Goal: Information Seeking & Learning: Learn about a topic

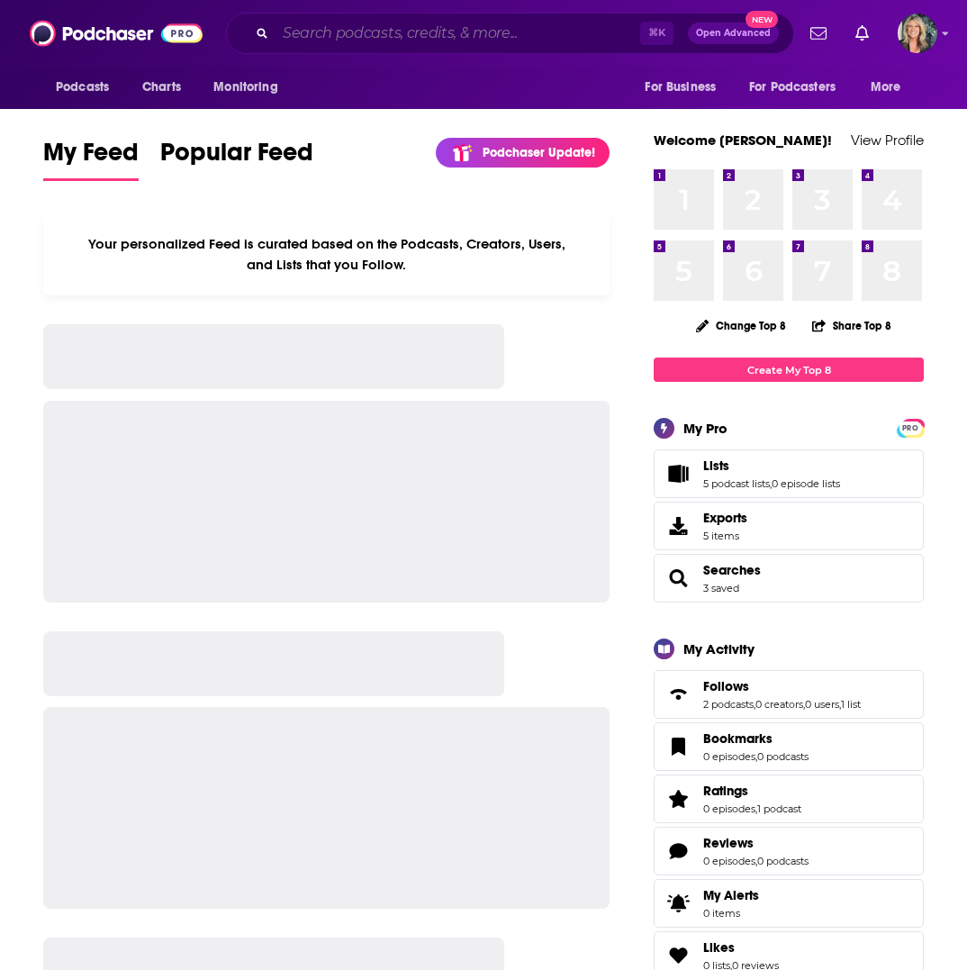
click at [335, 30] on input "Search podcasts, credits, & more..." at bounding box center [458, 33] width 365 height 29
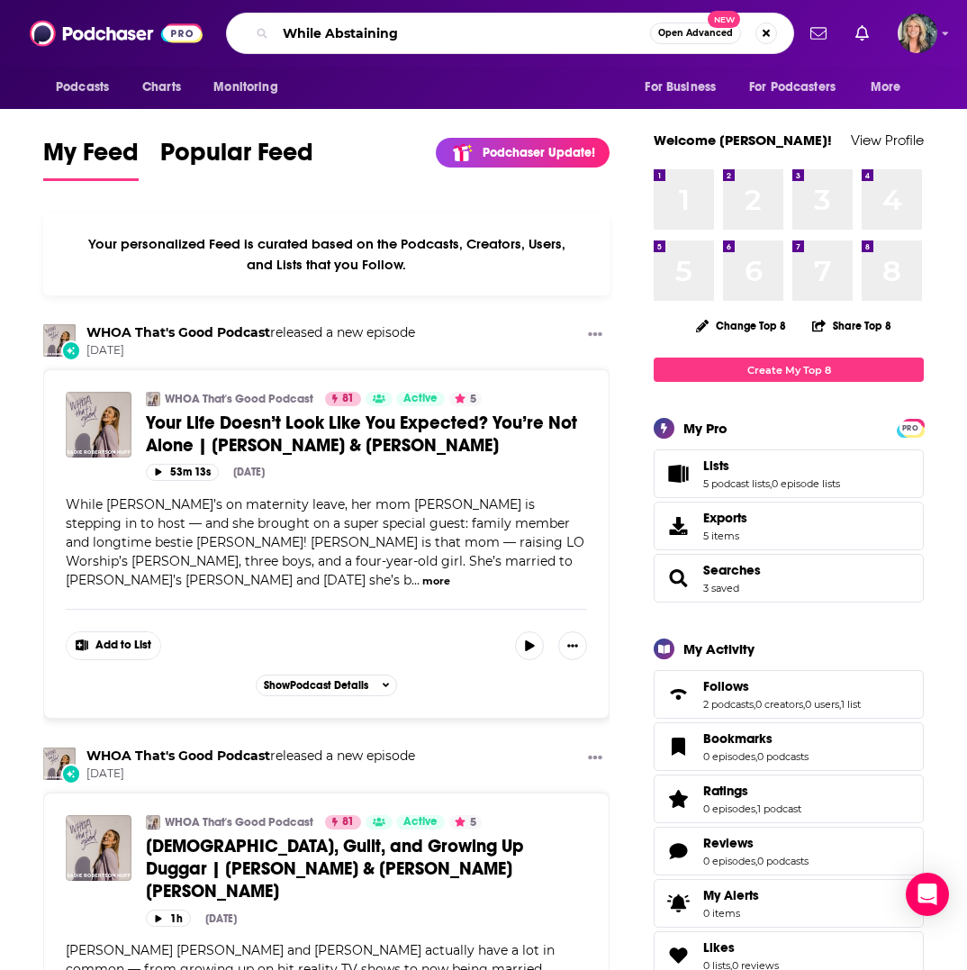
type input "While Abstaining"
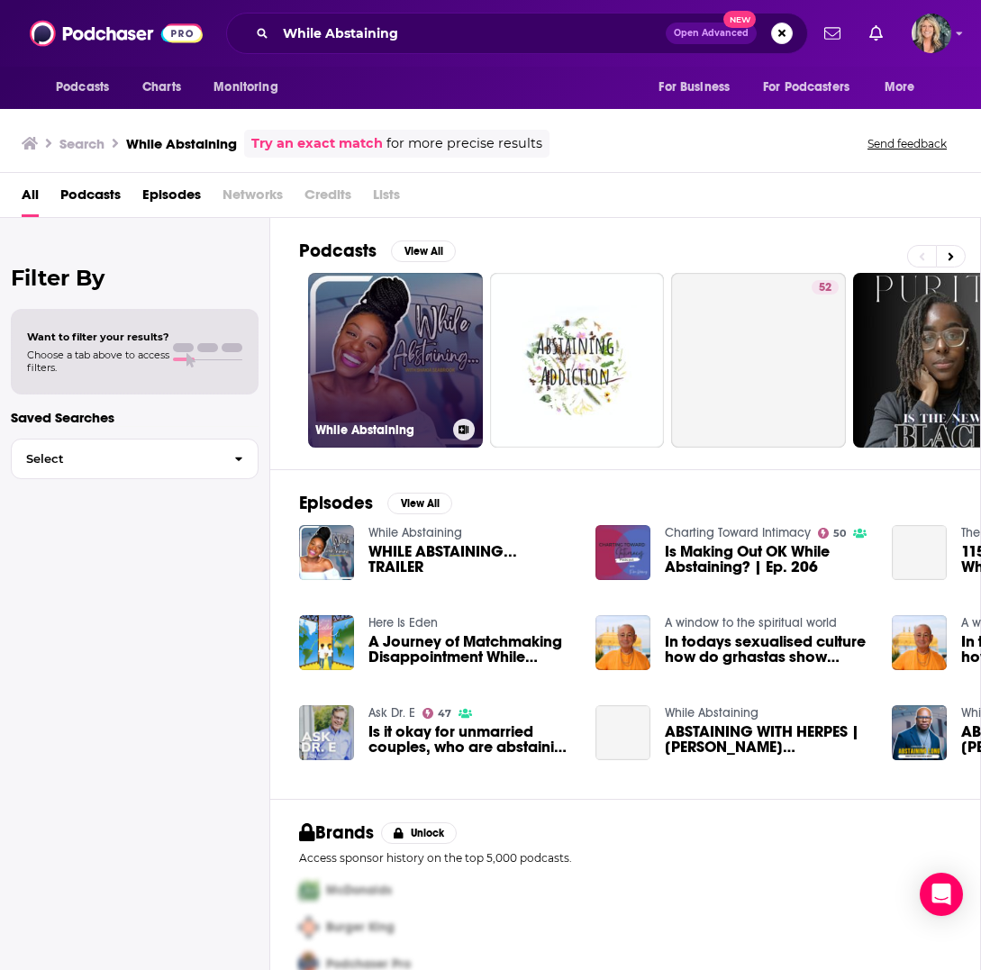
click at [376, 360] on link "While Abstaining" at bounding box center [395, 360] width 175 height 175
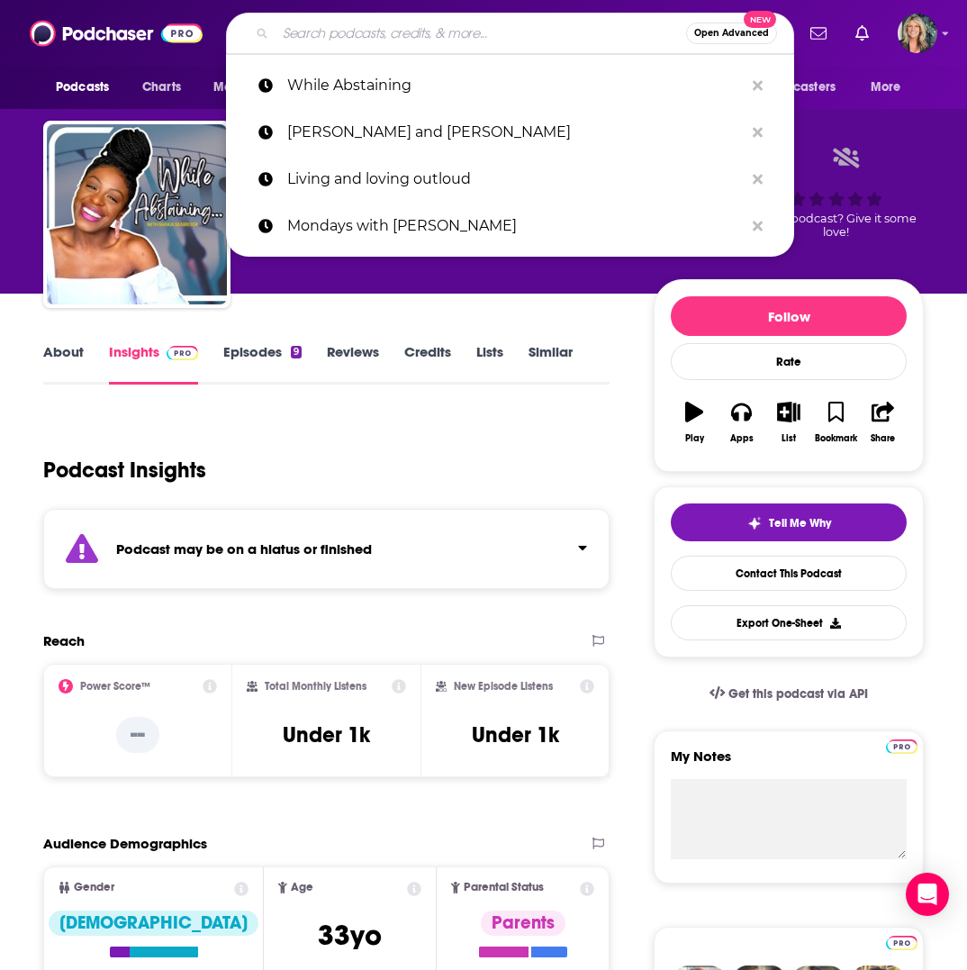
click at [501, 32] on input "Search podcasts, credits, & more..." at bounding box center [481, 33] width 411 height 29
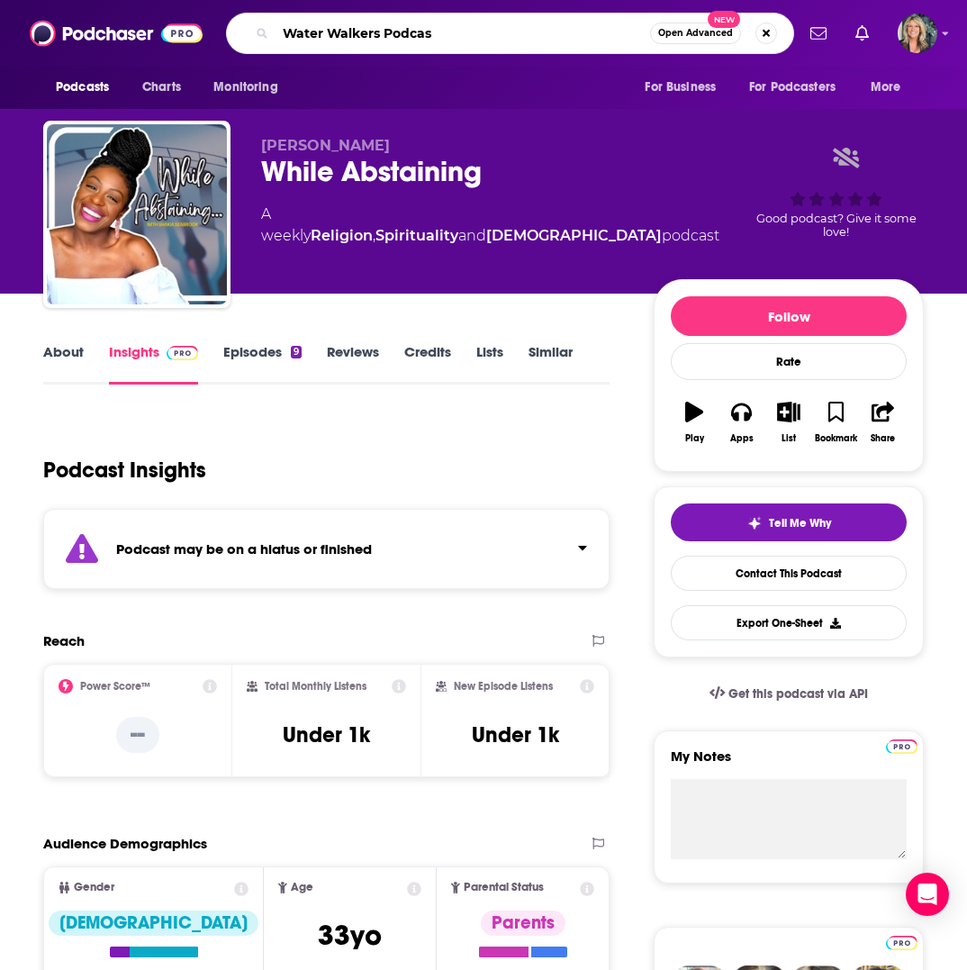
type input "Water Walkers Podcast"
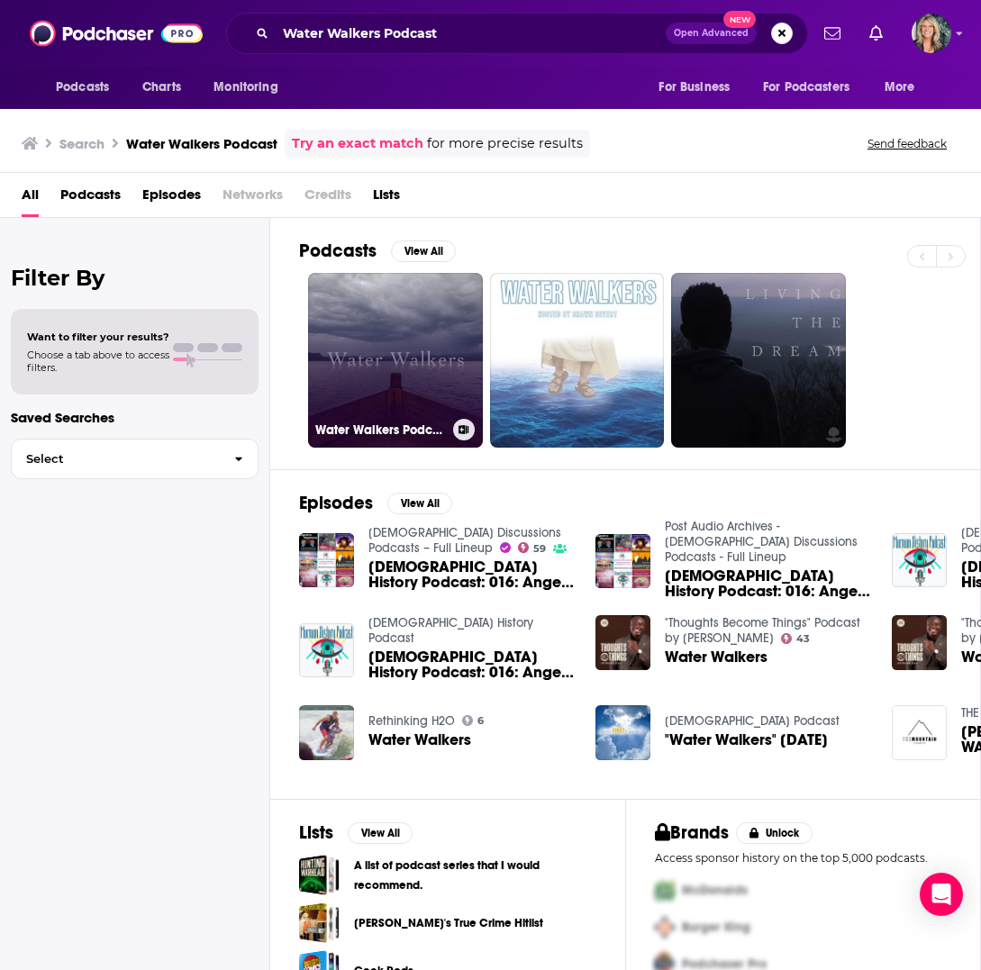
click at [390, 382] on link "Water Walkers Podcast" at bounding box center [395, 360] width 175 height 175
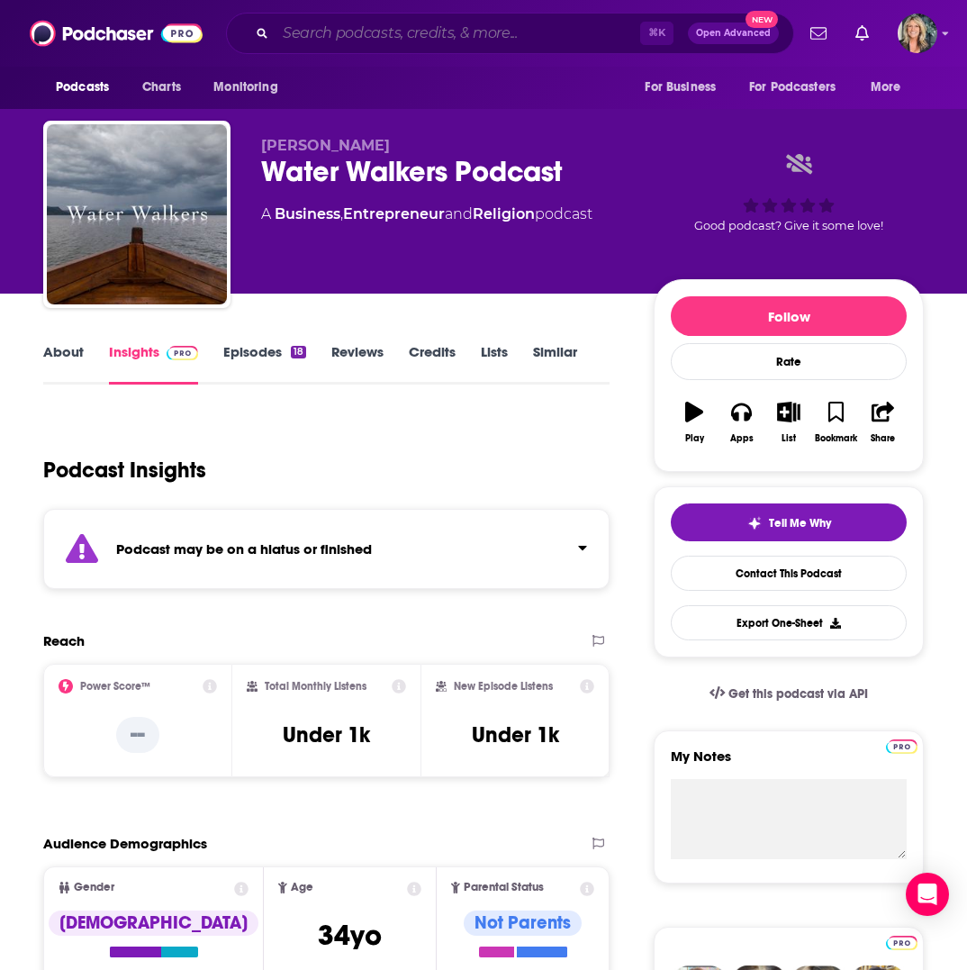
click at [391, 33] on input "Search podcasts, credits, & more..." at bounding box center [458, 33] width 365 height 29
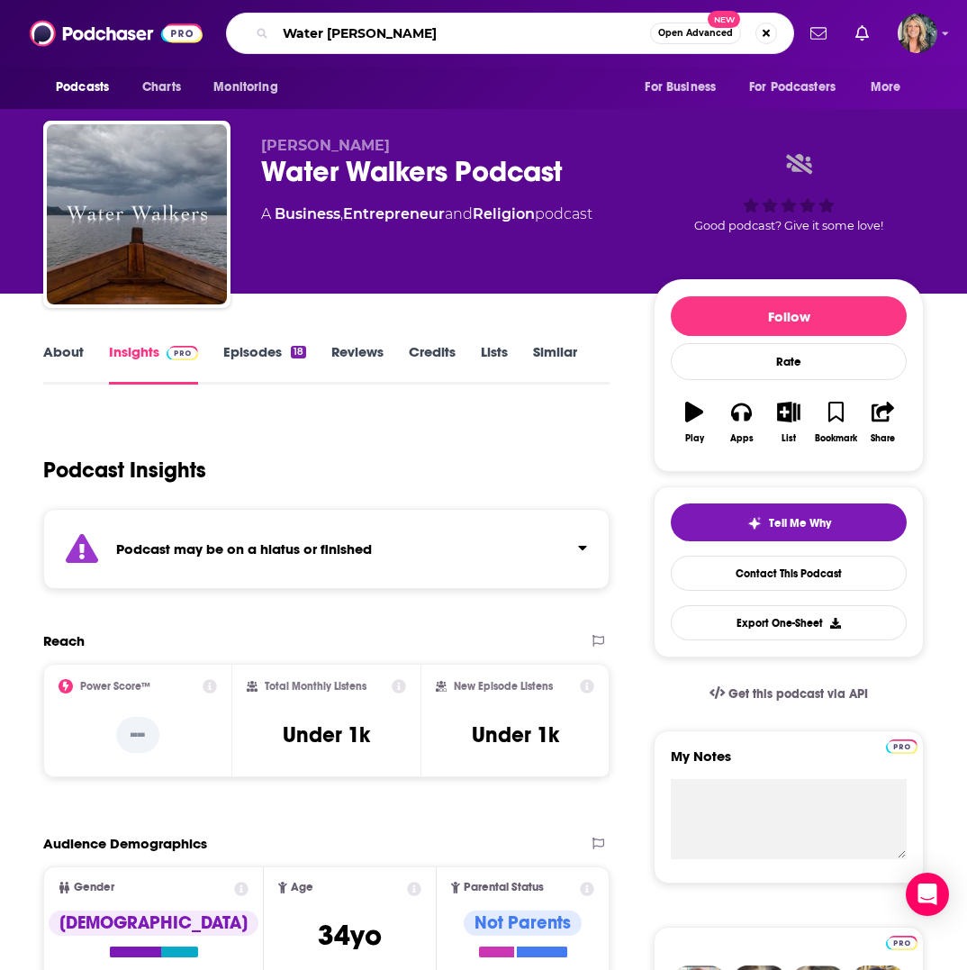
type input "Water Walkers"
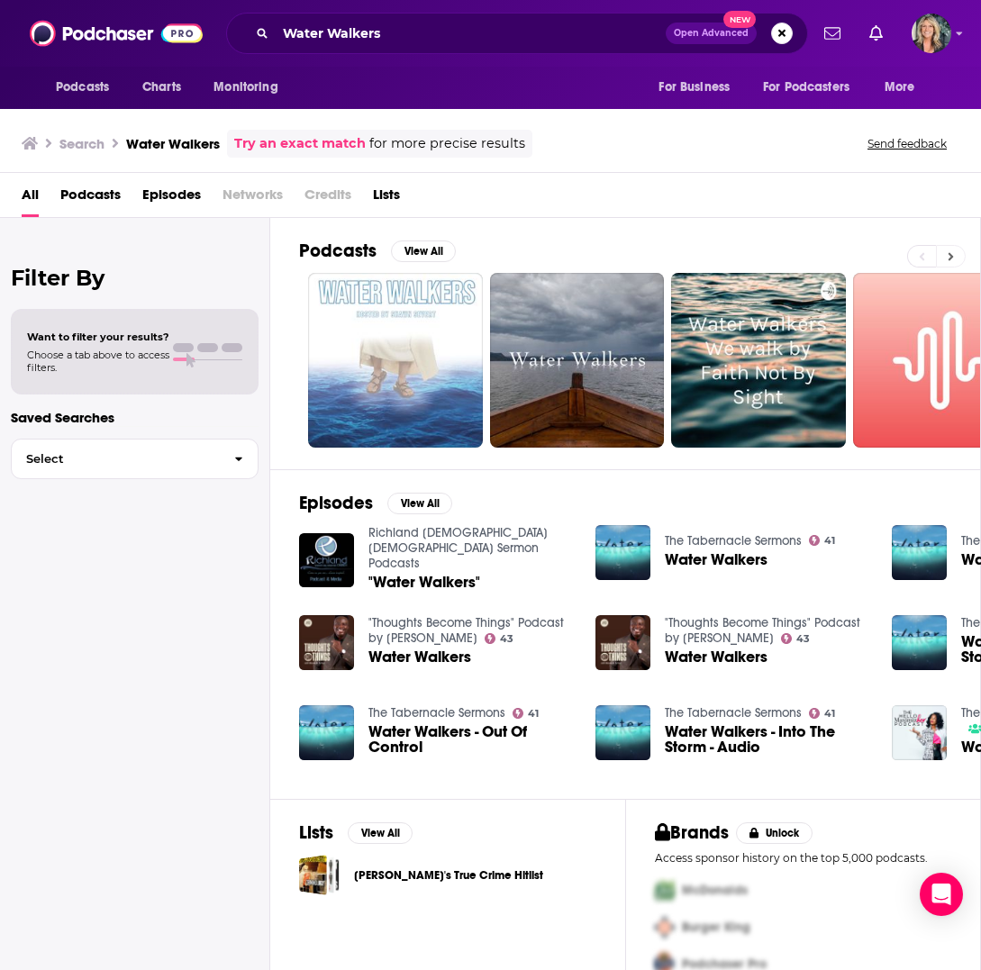
click at [952, 252] on icon at bounding box center [950, 256] width 6 height 13
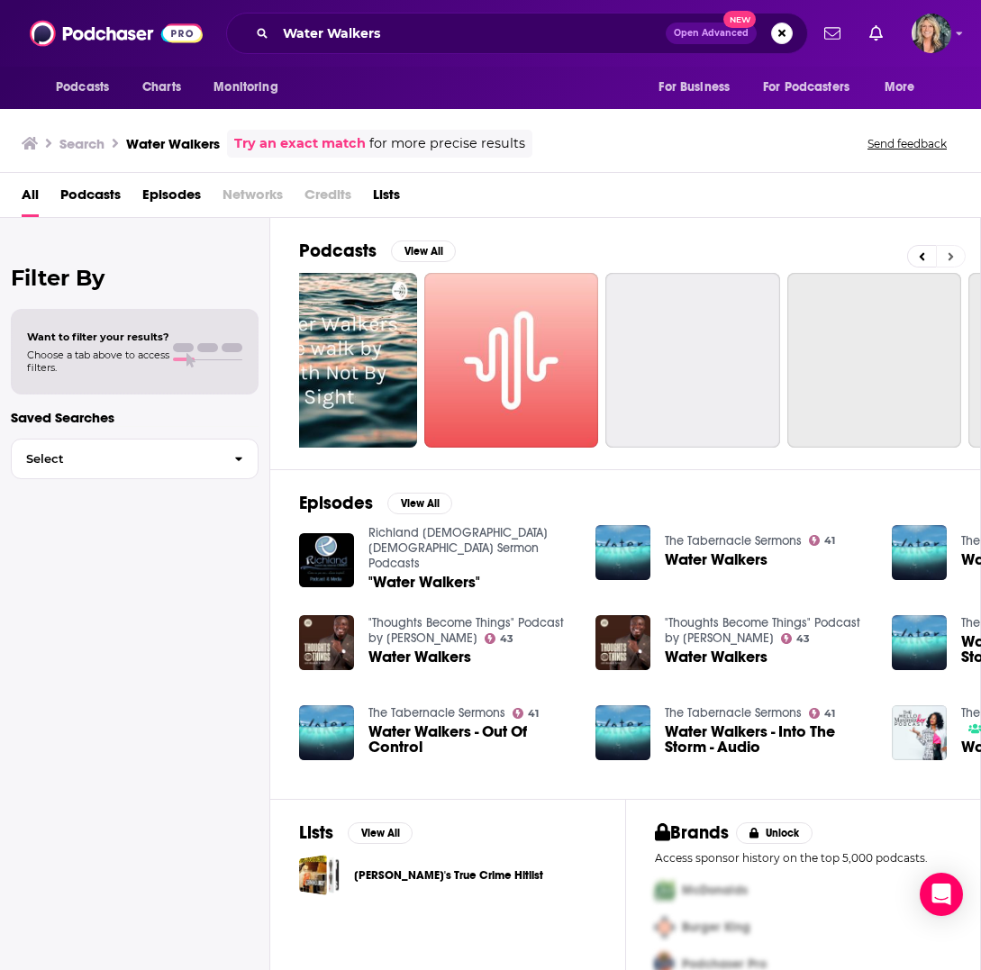
scroll to position [0, 681]
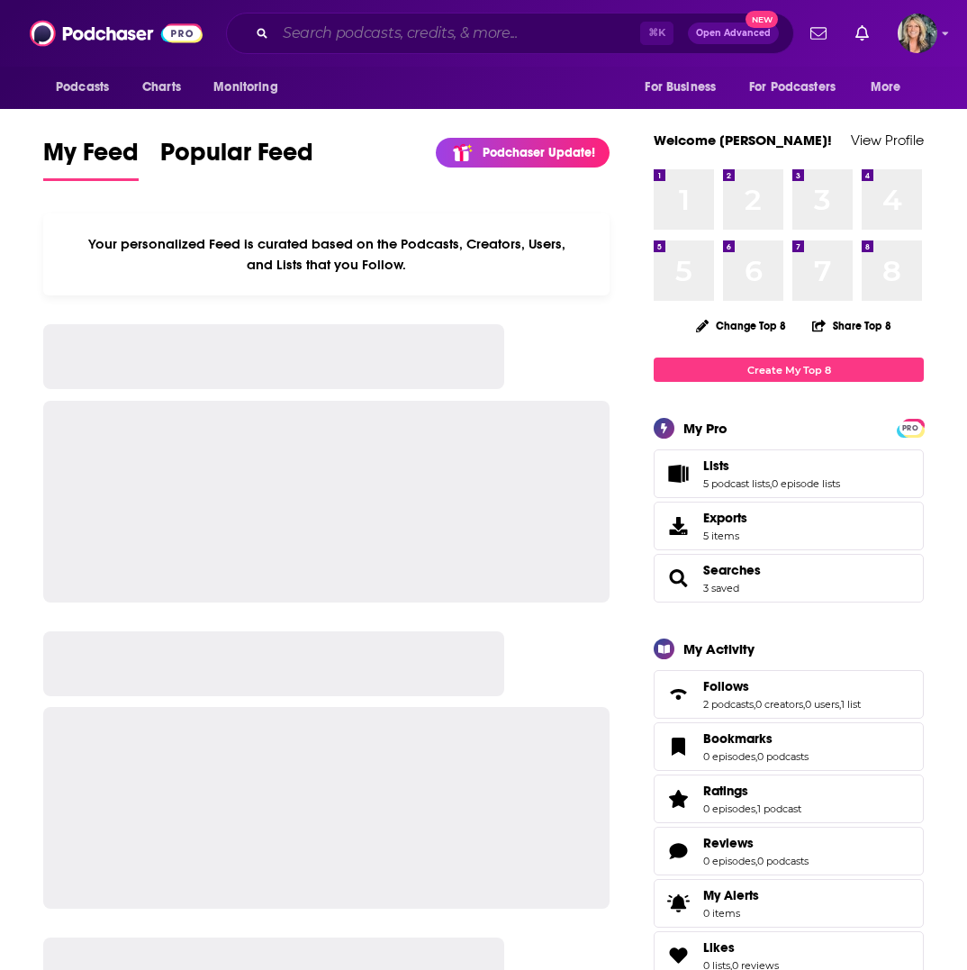
click at [347, 35] on input "Search podcasts, credits, & more..." at bounding box center [458, 33] width 365 height 29
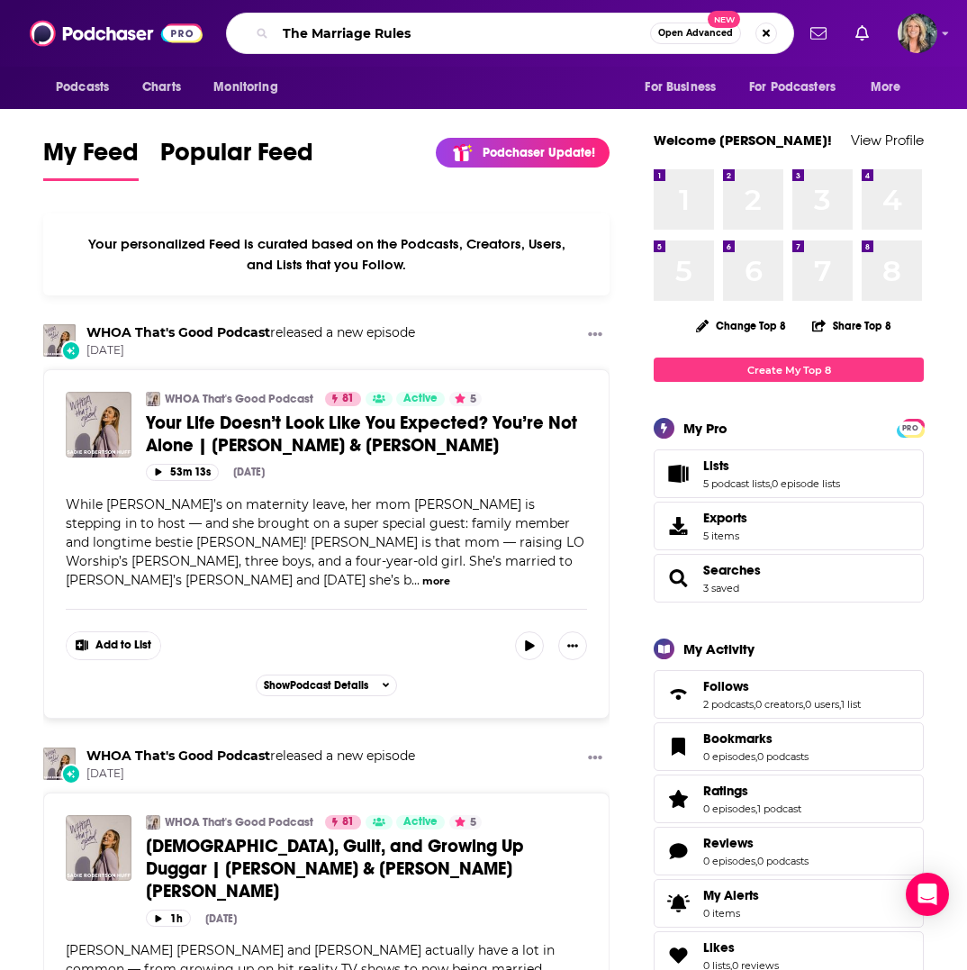
type input "The Marriage Rules"
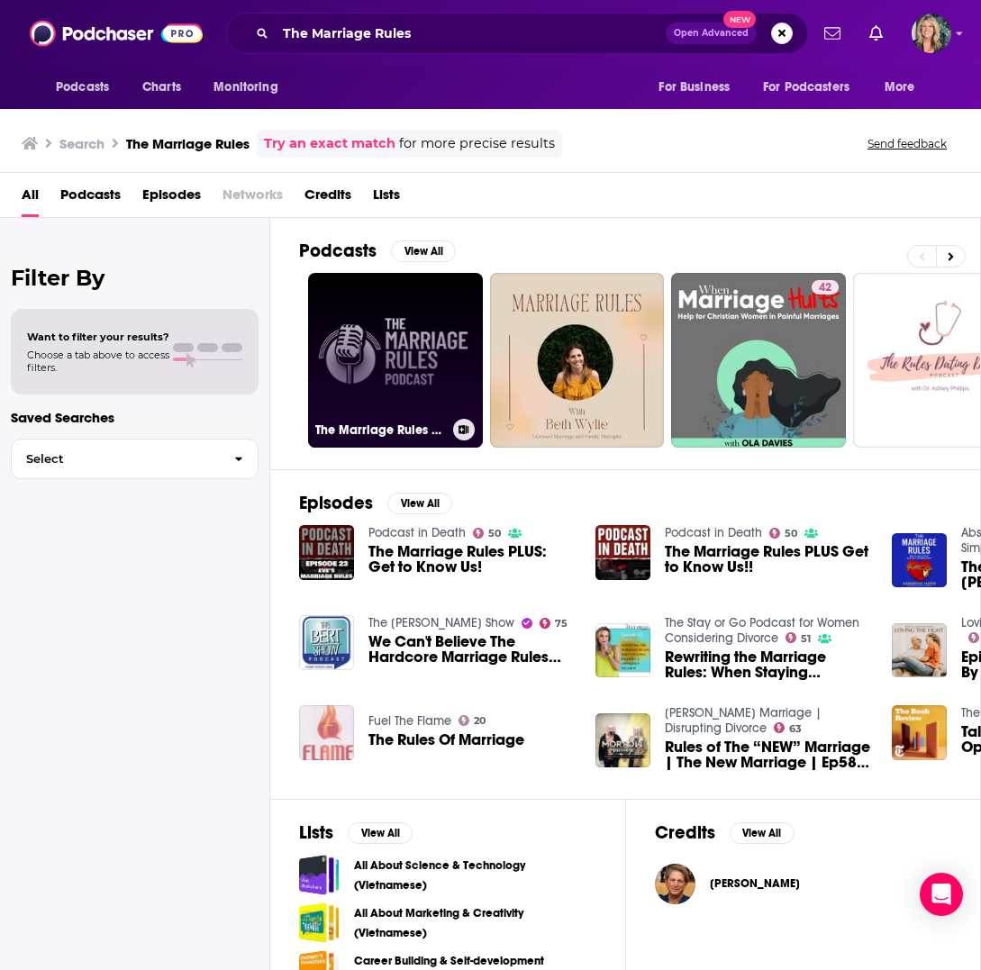
click at [435, 342] on link "The Marriage Rules Podcast" at bounding box center [395, 360] width 175 height 175
